Goal: Use online tool/utility: Utilize a website feature to perform a specific function

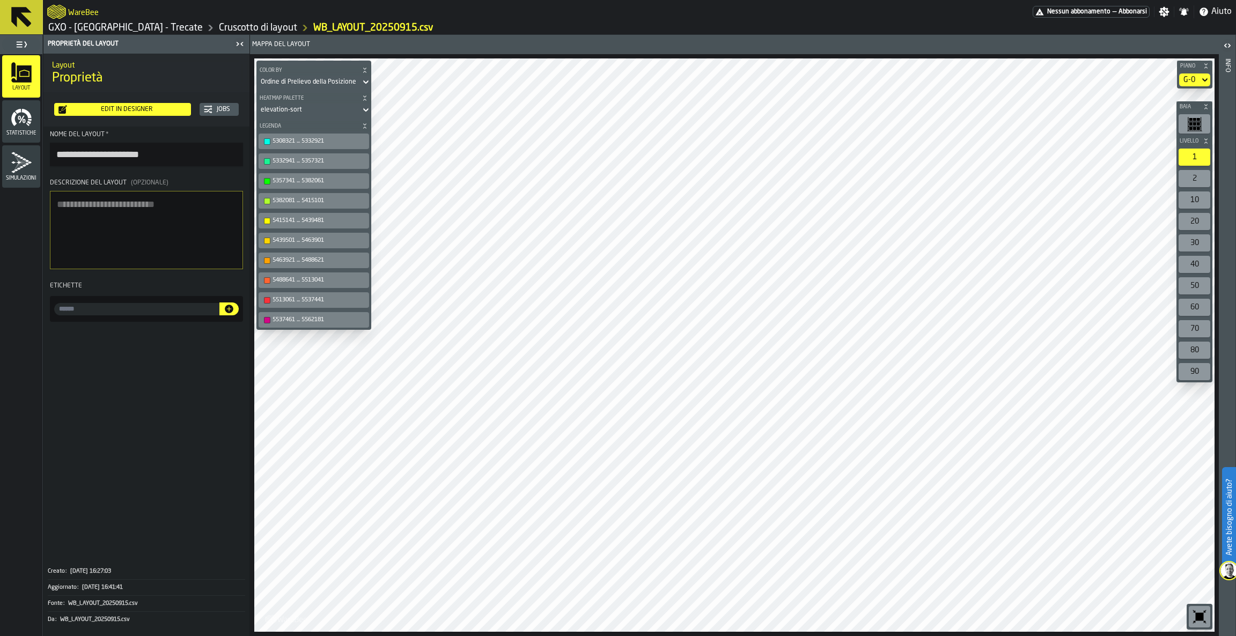
click at [14, 22] on icon at bounding box center [21, 17] width 20 height 20
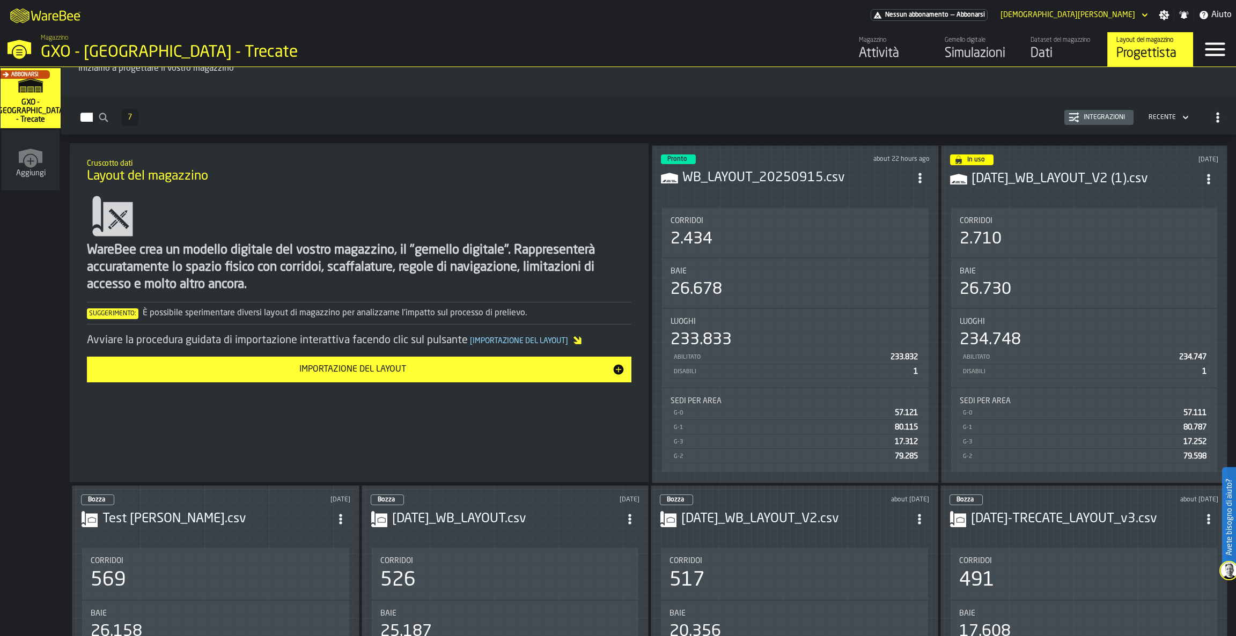
scroll to position [54, 0]
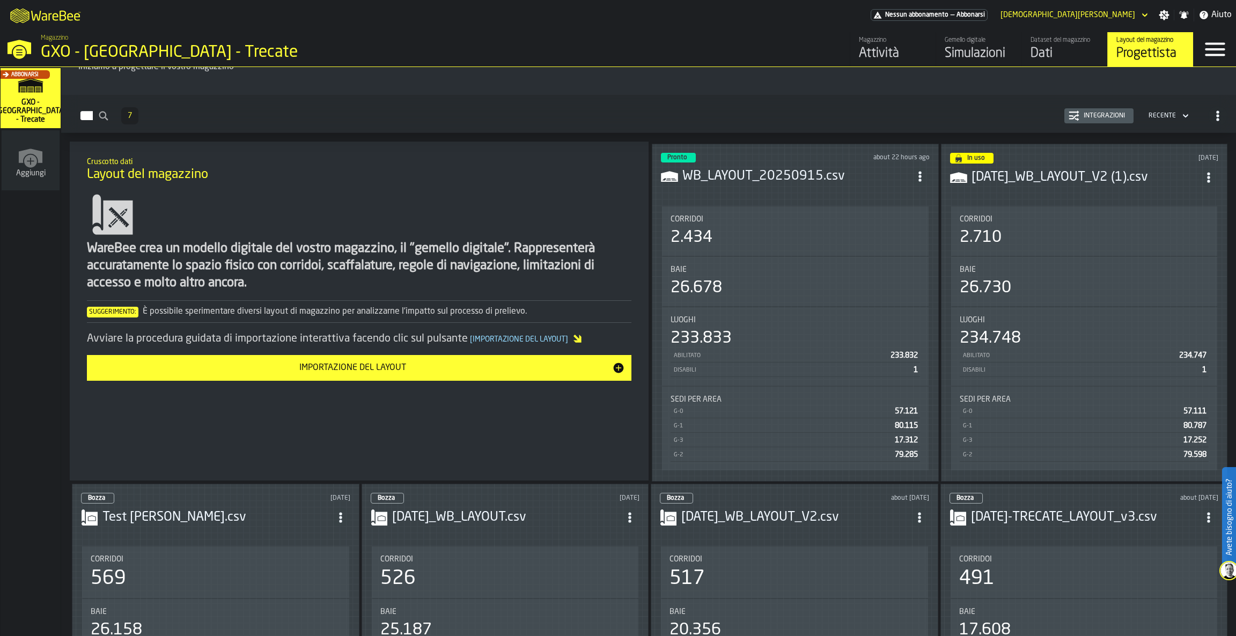
click at [776, 228] on div "2.434" at bounding box center [794, 237] width 249 height 19
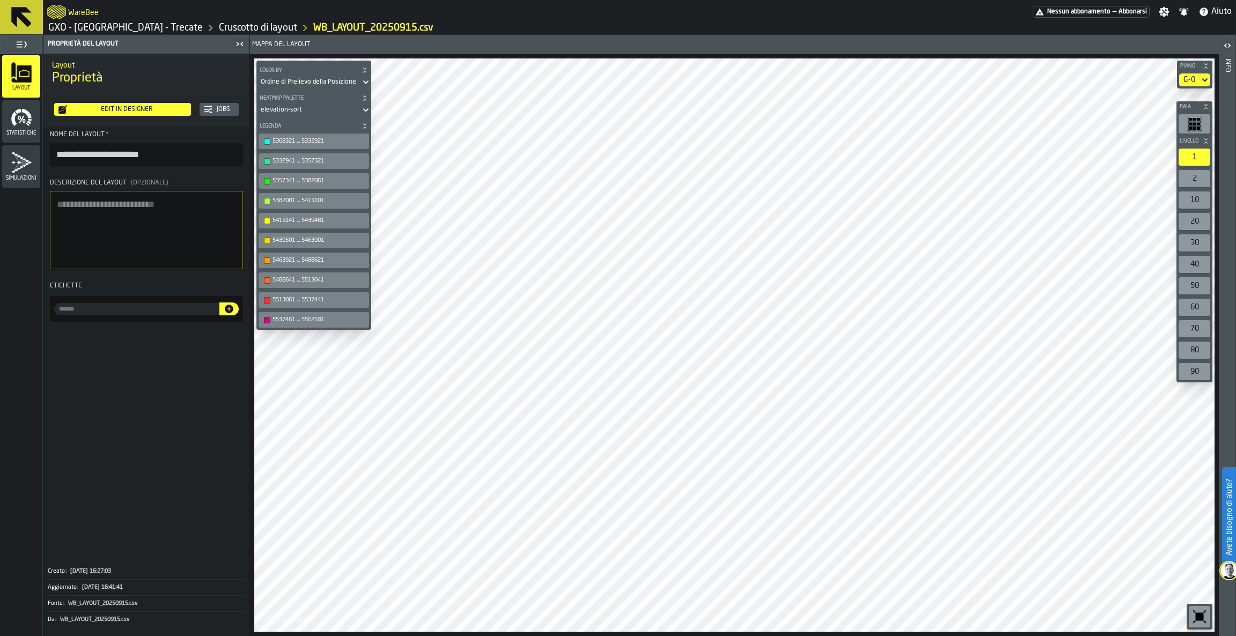
click at [36, 11] on button at bounding box center [21, 17] width 43 height 34
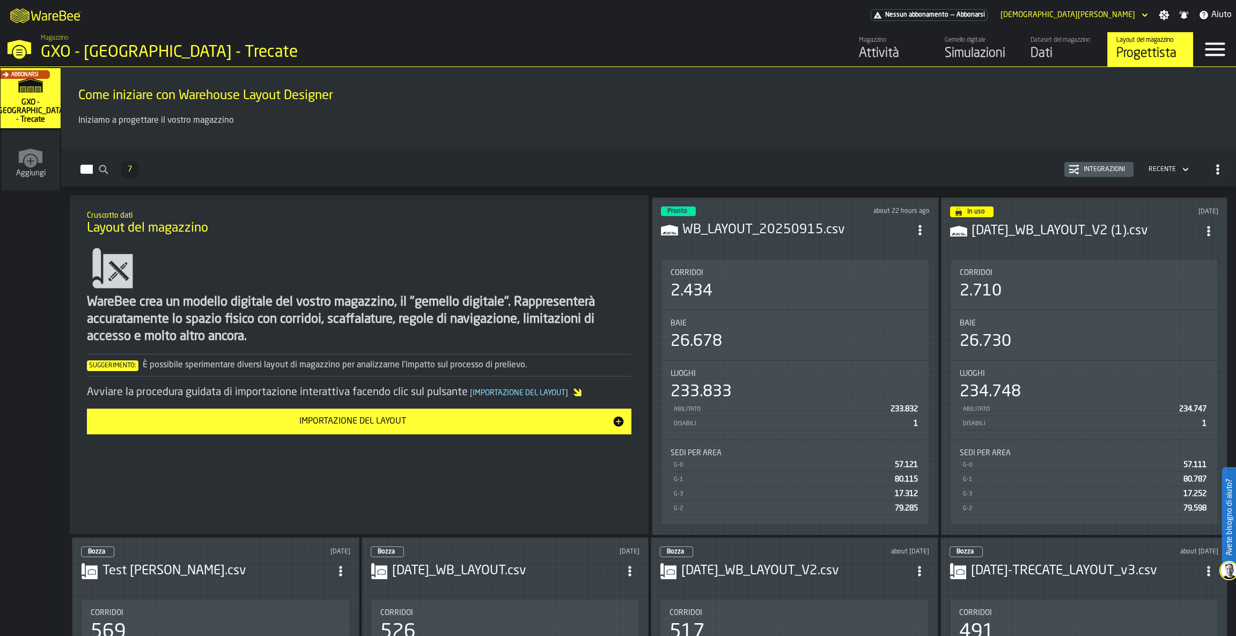
click at [968, 34] on link "Gemello digitale Simulazioni" at bounding box center [978, 49] width 86 height 34
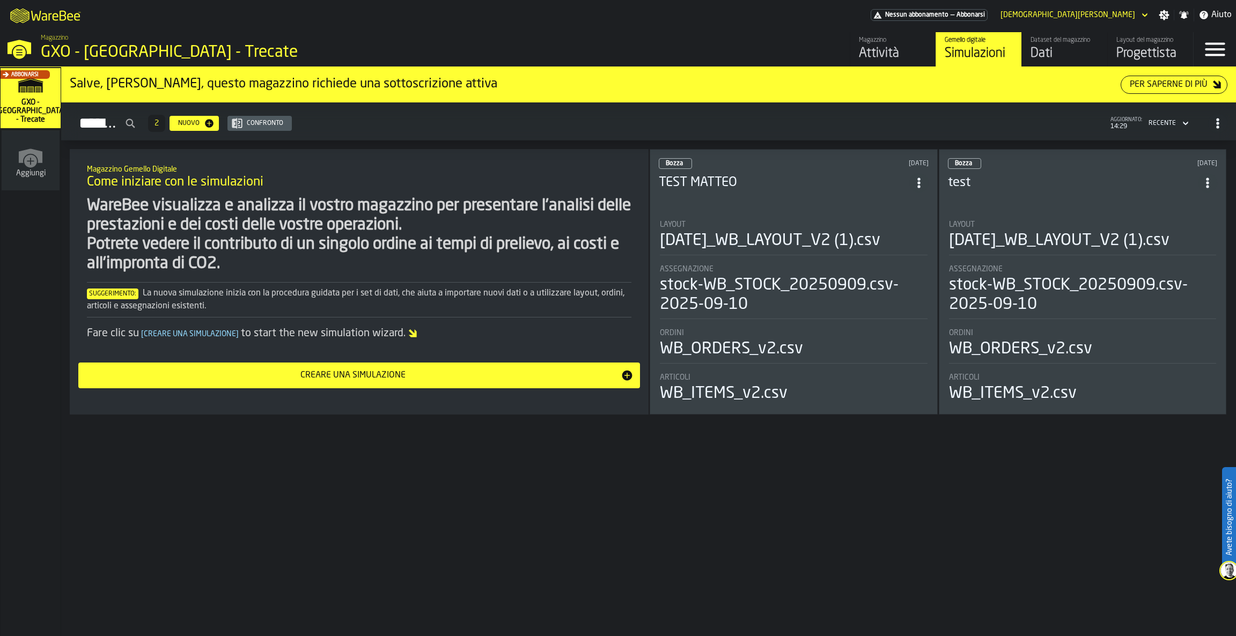
click at [732, 233] on div "[DATE]_WB_LAYOUT_V2 (1).csv" at bounding box center [770, 240] width 220 height 19
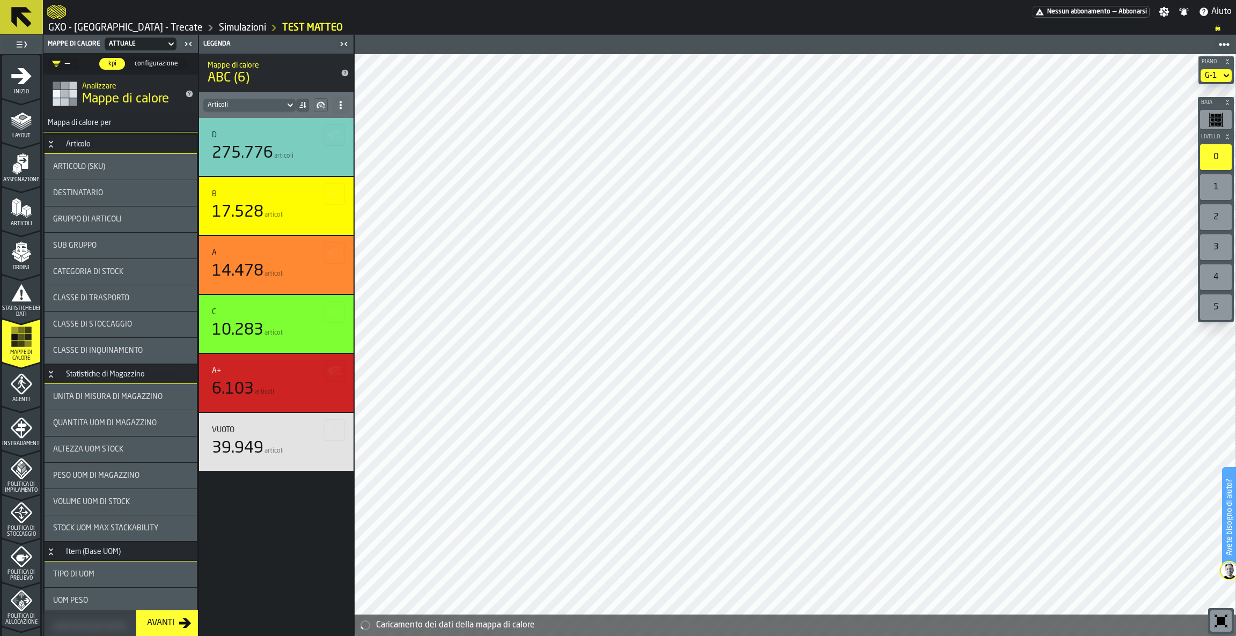
click at [1212, 188] on div "1" at bounding box center [1216, 187] width 32 height 26
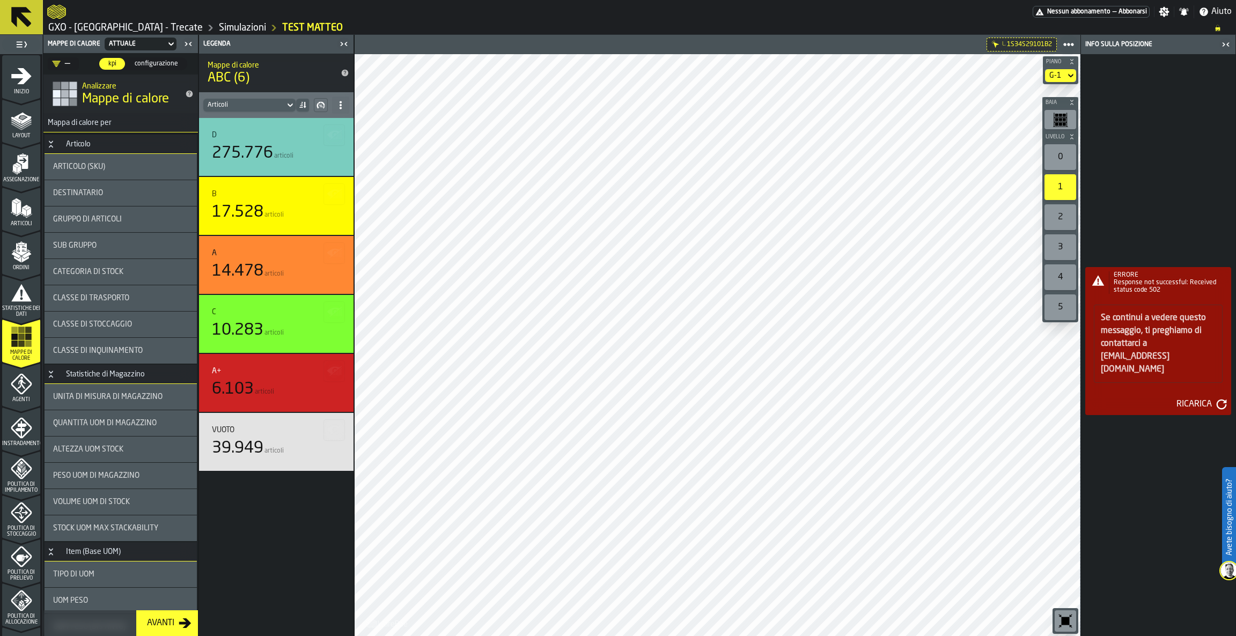
click at [1209, 398] on div "Ricarica" at bounding box center [1194, 404] width 44 height 13
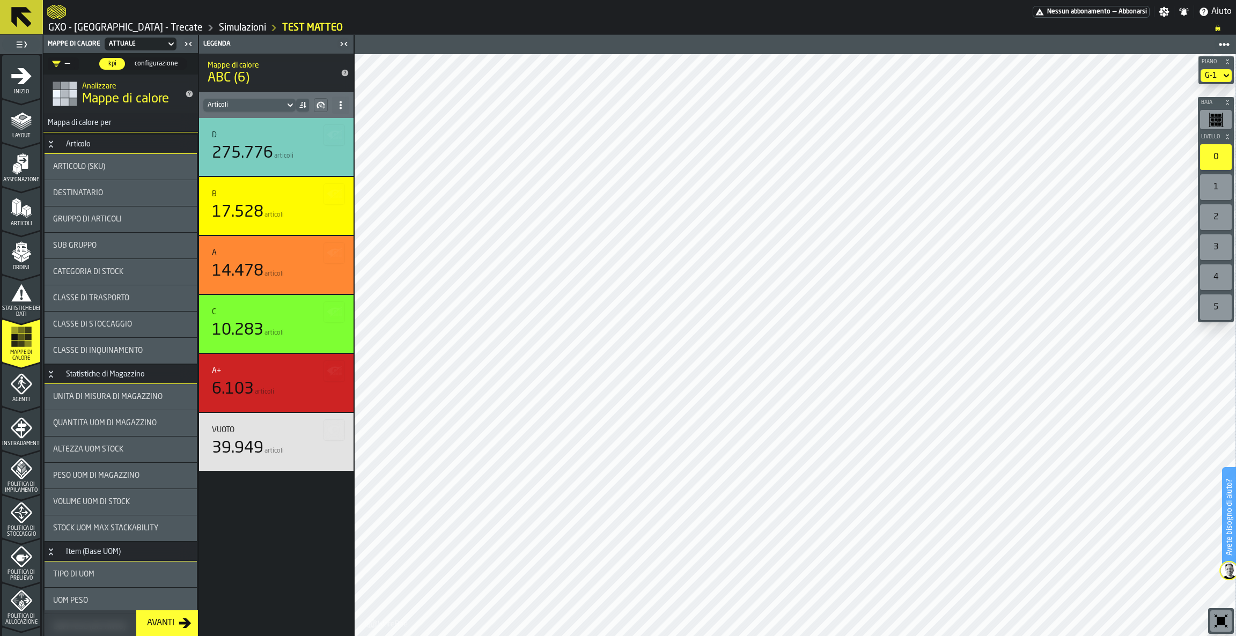
click at [1218, 208] on div "2" at bounding box center [1216, 217] width 32 height 26
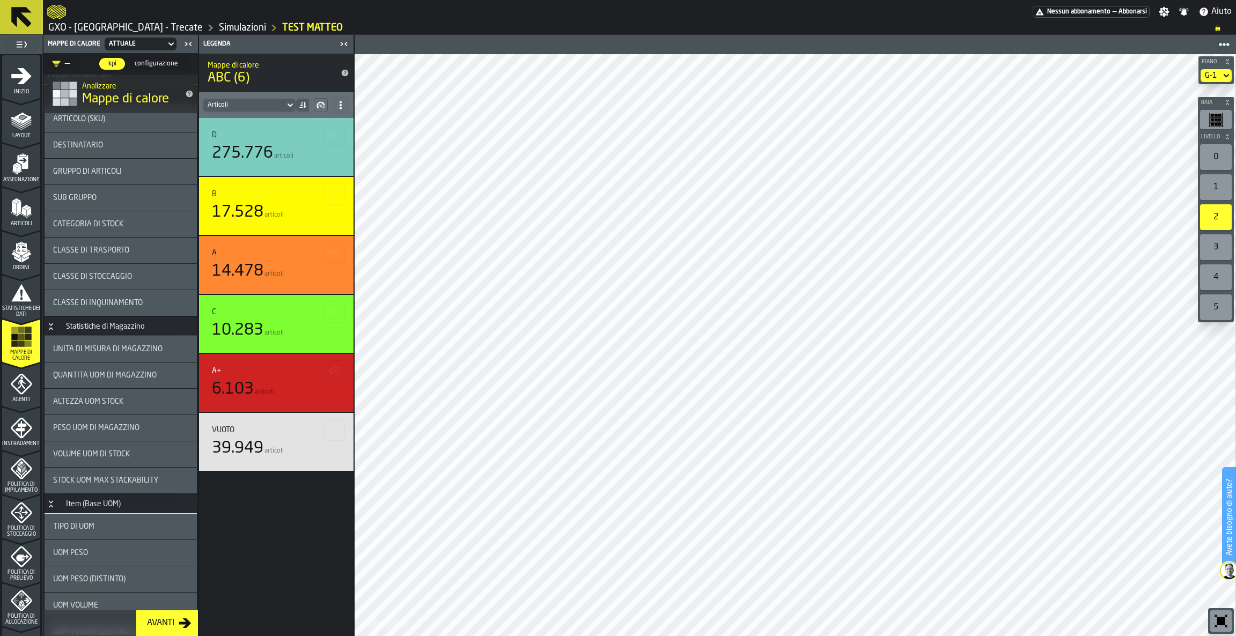
scroll to position [50, 0]
click at [2, 378] on div "Agenti" at bounding box center [21, 388] width 38 height 30
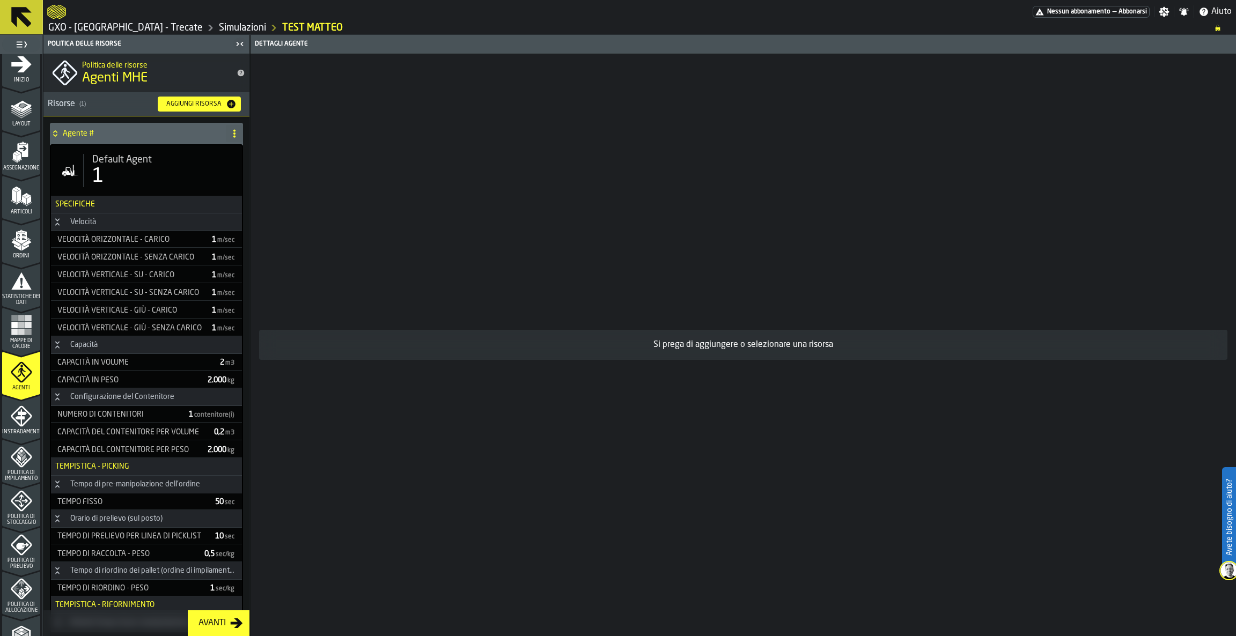
scroll to position [0, 0]
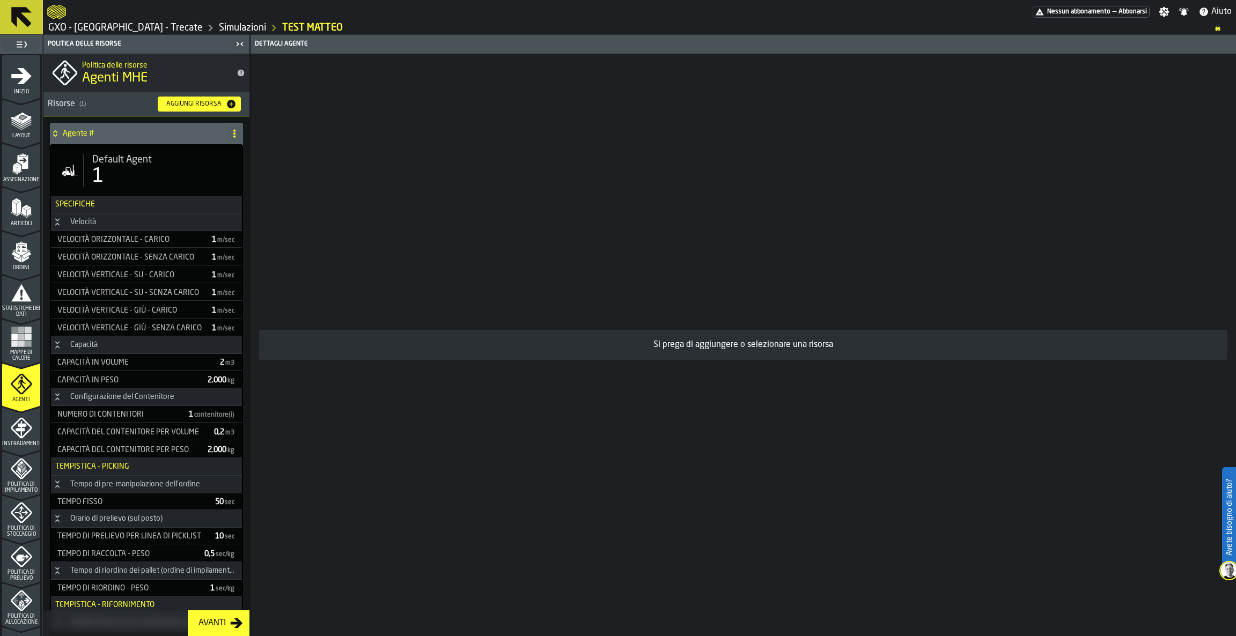
click at [15, 345] on rect "menu Mappe di calore" at bounding box center [14, 344] width 6 height 6
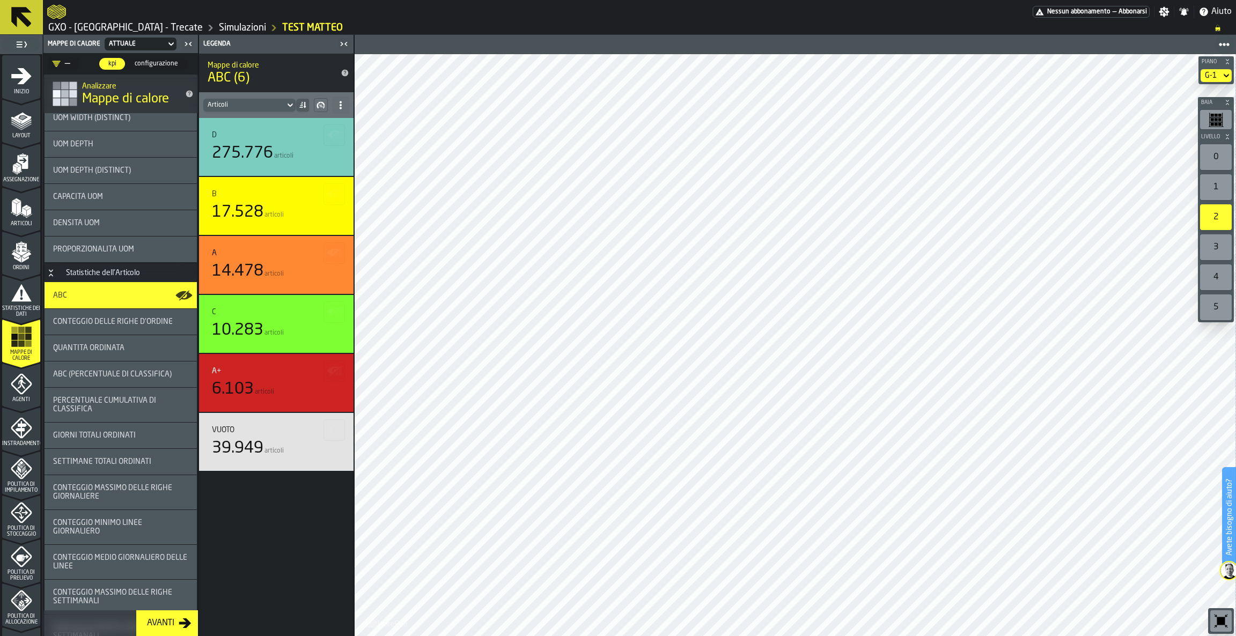
scroll to position [592, 0]
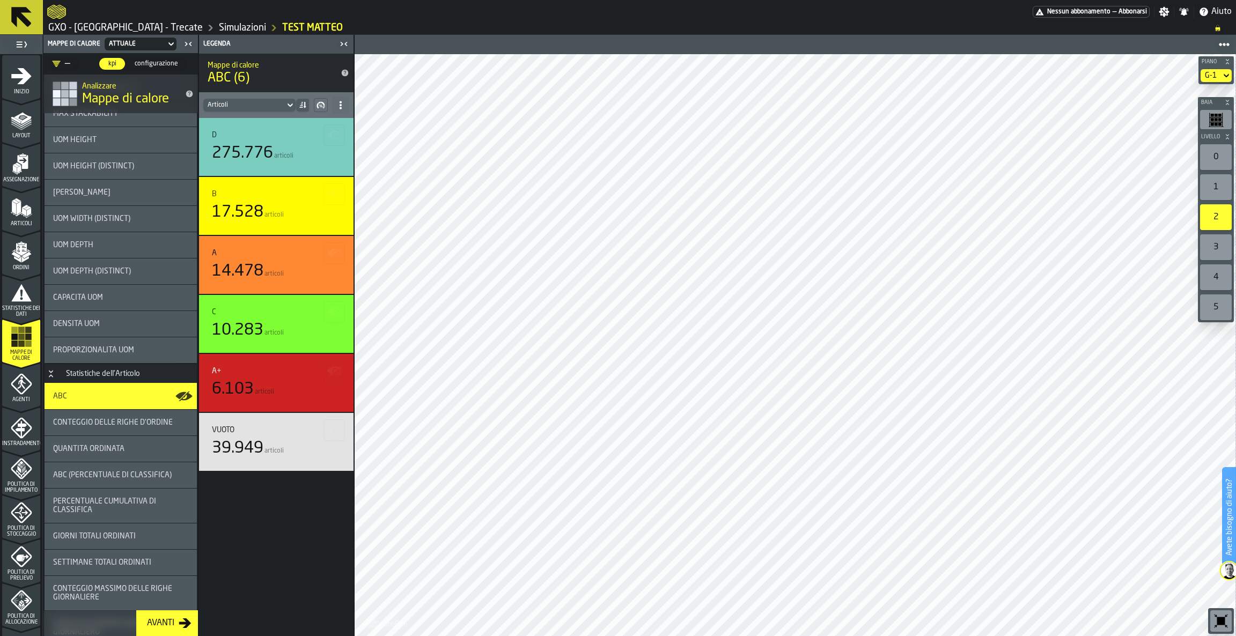
click at [1209, 116] on icon "button-toolbar-undefined" at bounding box center [1216, 119] width 15 height 15
click at [1214, 67] on section "G-1" at bounding box center [1215, 75] width 35 height 17
click at [1212, 73] on div "G-1" at bounding box center [1211, 75] width 12 height 9
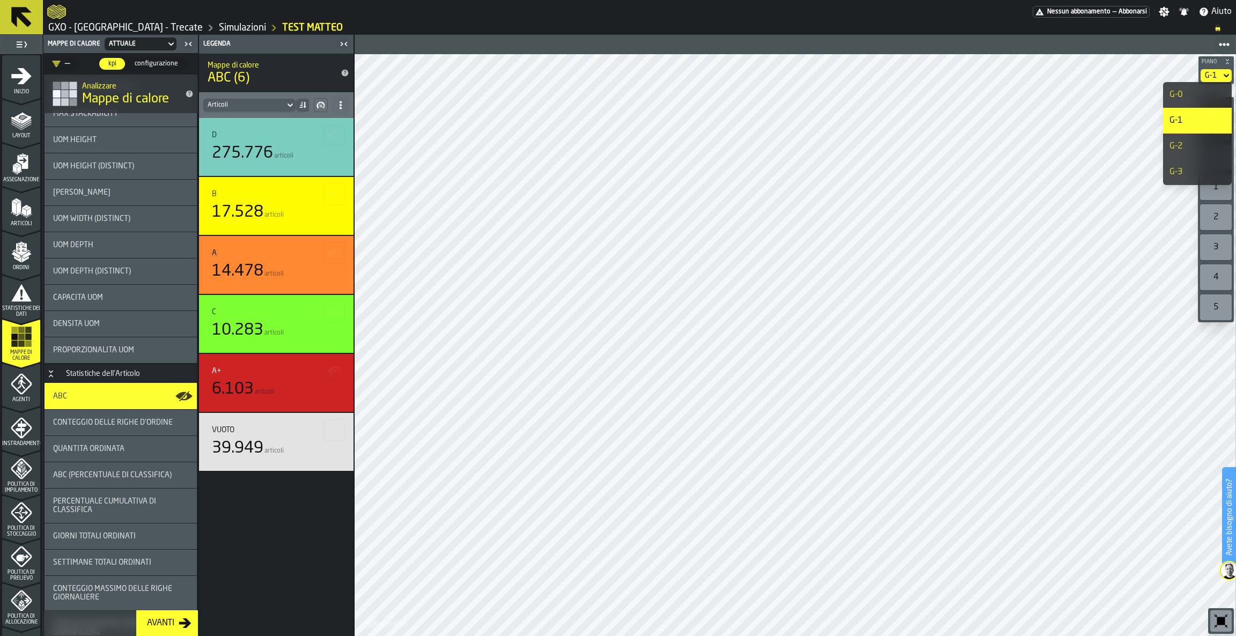
click at [1195, 145] on div "G-2" at bounding box center [1197, 146] width 56 height 13
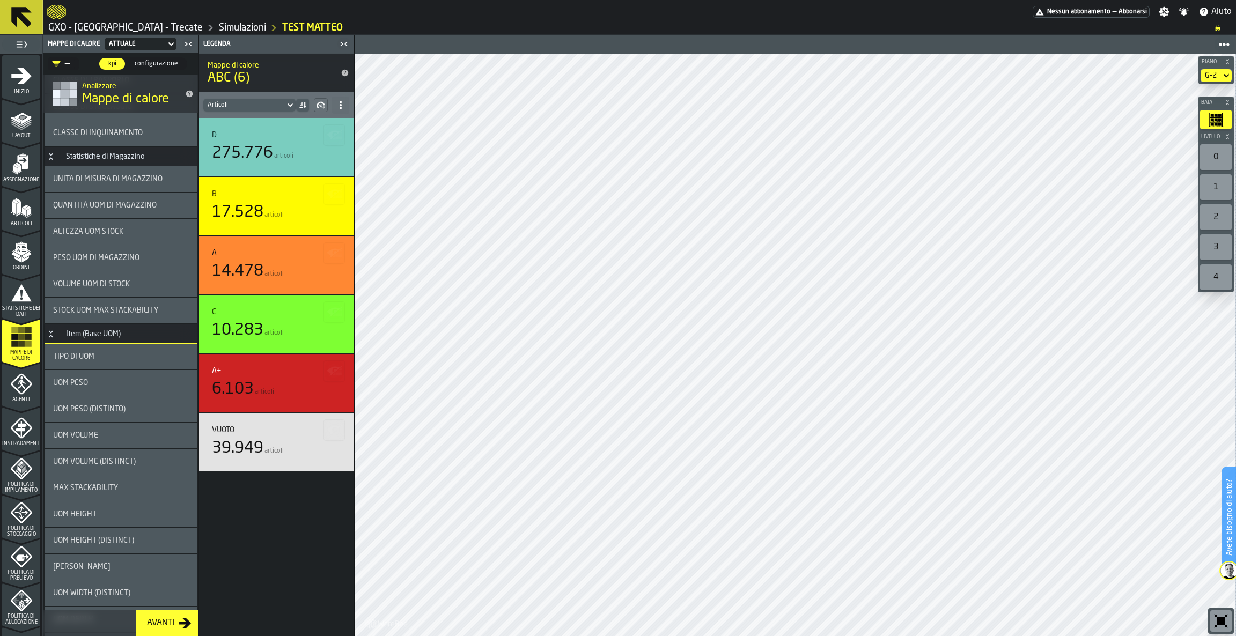
scroll to position [217, 0]
